Goal: Complete application form

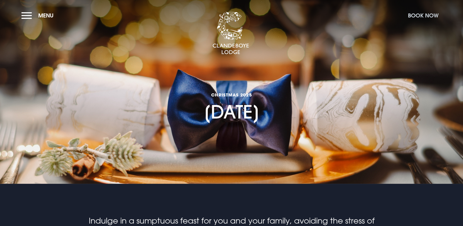
click at [430, 13] on button "Book Now" at bounding box center [423, 15] width 37 height 13
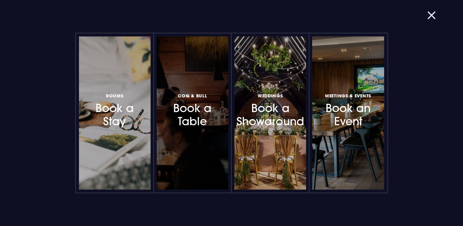
click at [209, 128] on div at bounding box center [193, 112] width 72 height 153
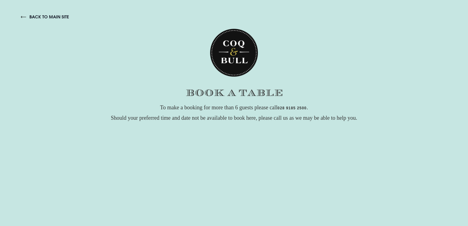
click at [51, 15] on link "back to main site" at bounding box center [45, 17] width 48 height 6
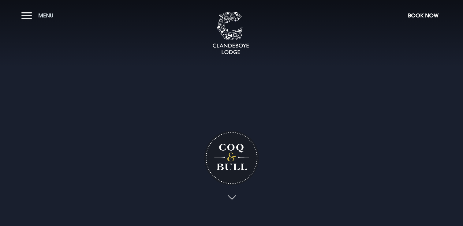
click at [27, 14] on button "Menu" at bounding box center [38, 15] width 35 height 13
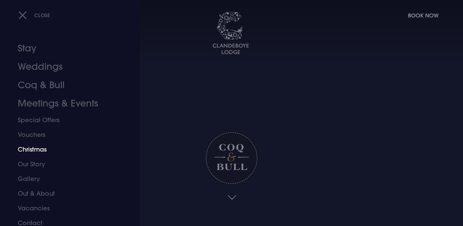
click at [37, 150] on link "Christmas" at bounding box center [66, 149] width 97 height 15
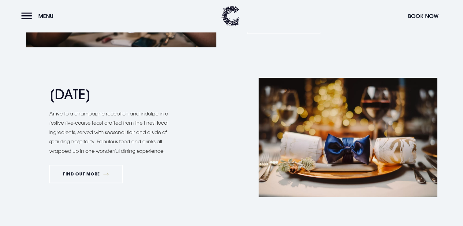
scroll to position [575, 0]
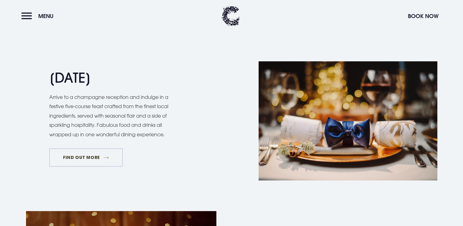
click at [91, 156] on link "FIND OUT MORE" at bounding box center [86, 157] width 74 height 18
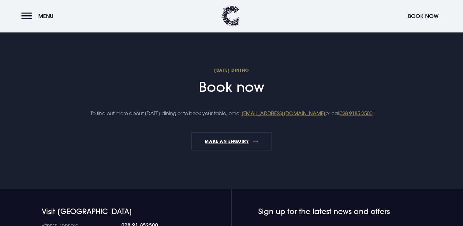
scroll to position [681, 0]
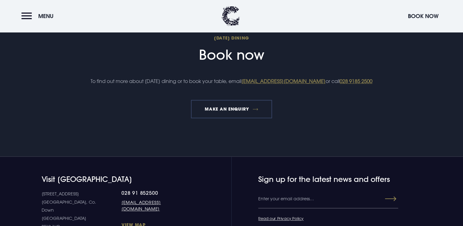
click at [229, 117] on link "MAKE AN ENQUIRY" at bounding box center [231, 109] width 81 height 18
click at [230, 115] on link "MAKE AN ENQUIRY" at bounding box center [231, 109] width 81 height 18
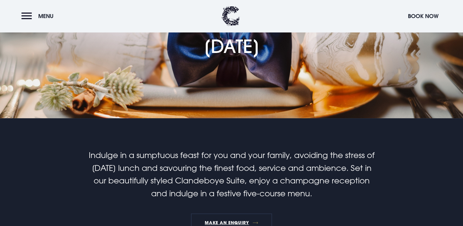
scroll to position [138, 0]
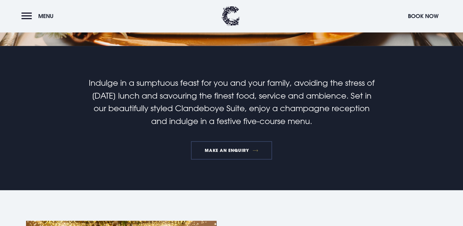
click at [231, 149] on link "MAKE AN ENQUIRY" at bounding box center [231, 150] width 81 height 18
click at [24, 19] on button "Menu" at bounding box center [38, 15] width 35 height 13
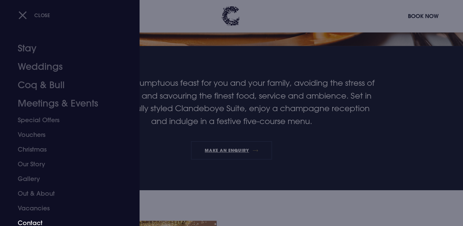
click at [33, 219] on link "Contact" at bounding box center [66, 223] width 97 height 15
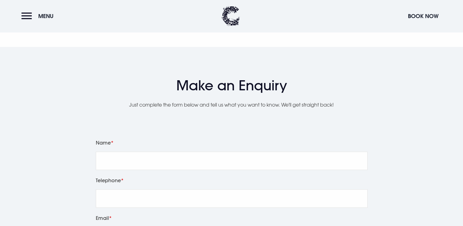
scroll to position [696, 0]
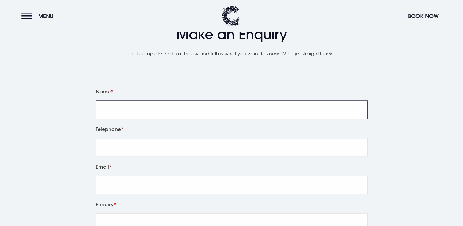
click at [146, 113] on input "Name" at bounding box center [232, 109] width 272 height 18
type input "[PERSON_NAME]"
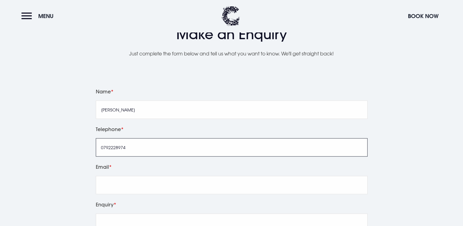
type input "07922289746"
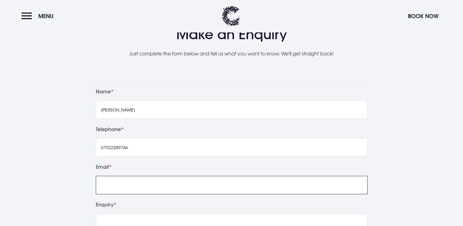
type input "[EMAIL_ADDRESS][DOMAIN_NAME]"
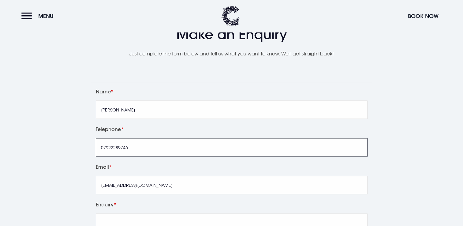
type input "07922289746"
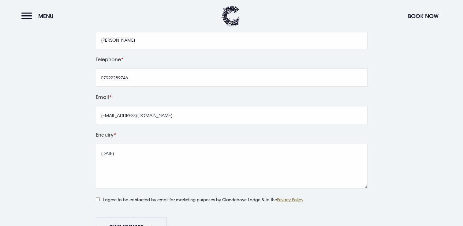
scroll to position [829, 0]
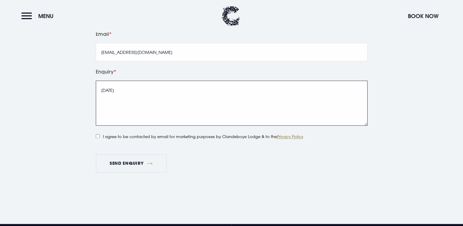
click at [143, 112] on textarea "[DATE]" at bounding box center [232, 103] width 272 height 45
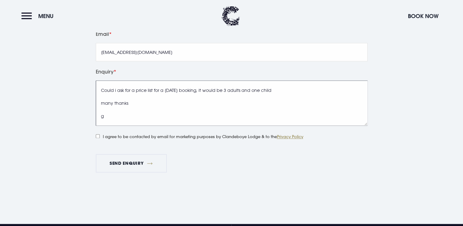
scroll to position [17, 0]
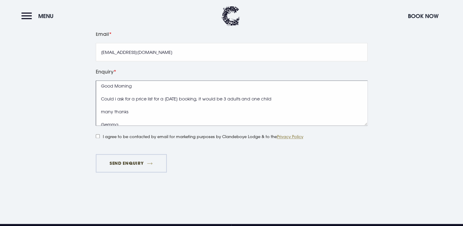
type textarea "Christmas Day Good Morning Could i ask for a price list for a christmas day boo…"
click at [134, 166] on button "Send Enquiry" at bounding box center [131, 163] width 71 height 18
